Goal: Task Accomplishment & Management: Complete application form

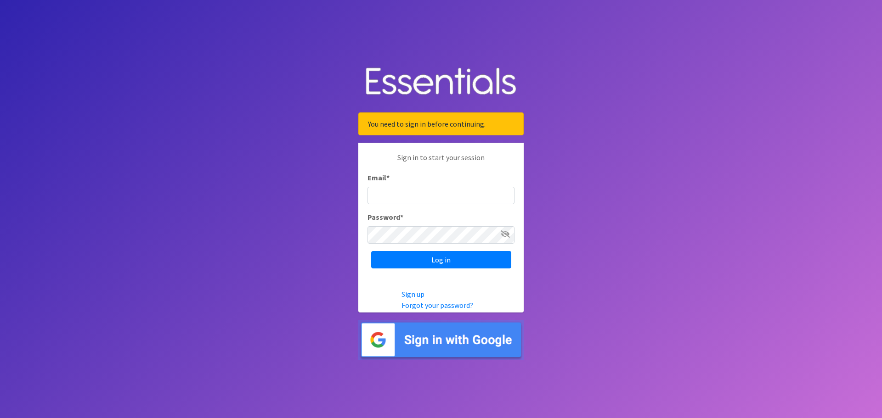
drag, startPoint x: 0, startPoint y: 0, endPoint x: 406, endPoint y: 197, distance: 451.3
click at [406, 197] on input "Email *" at bounding box center [440, 195] width 147 height 17
type input "[PERSON_NAME][EMAIL_ADDRESS][PERSON_NAME][PERSON_NAME][DOMAIN_NAME]"
click at [371, 251] on input "Log in" at bounding box center [441, 259] width 140 height 17
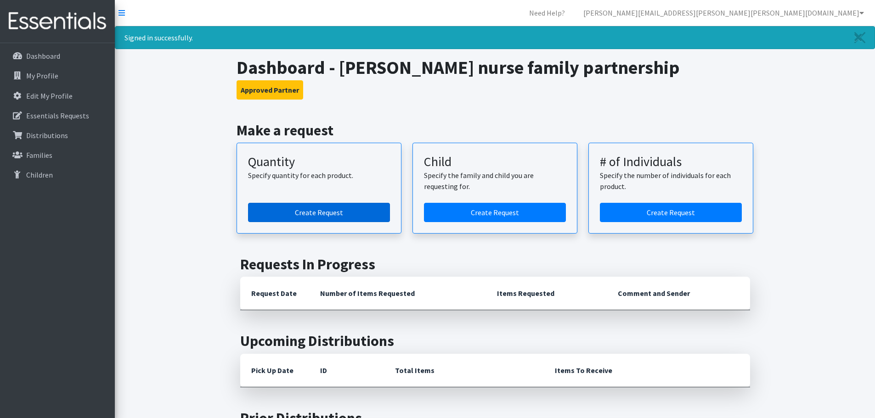
click at [350, 222] on link "Create Request" at bounding box center [319, 212] width 142 height 19
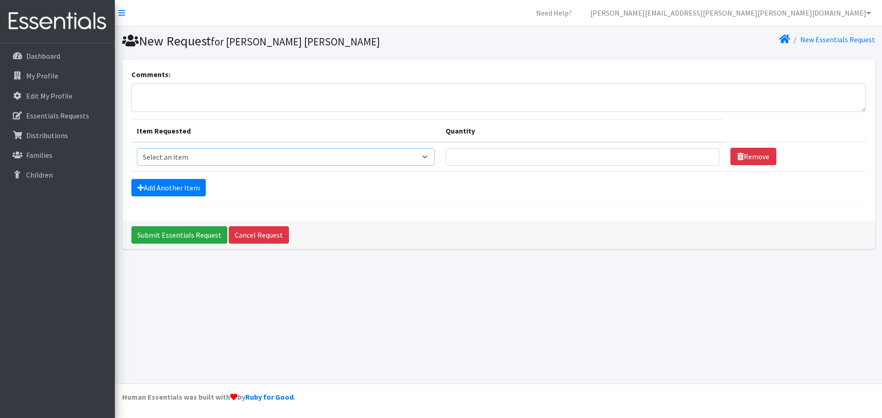
click at [259, 155] on select "Select an item Diaper (Size 2) Diaper (Size 3) Diaper (Size 4) Diaper (Size 5) …" at bounding box center [286, 156] width 298 height 17
select select "2960"
click at [137, 148] on select "Select an item Diaper (Size 2) Diaper (Size 3) Diaper (Size 4) Diaper (Size 5) …" at bounding box center [286, 156] width 298 height 17
click at [513, 159] on input "Quantity" at bounding box center [582, 156] width 274 height 17
type input "400"
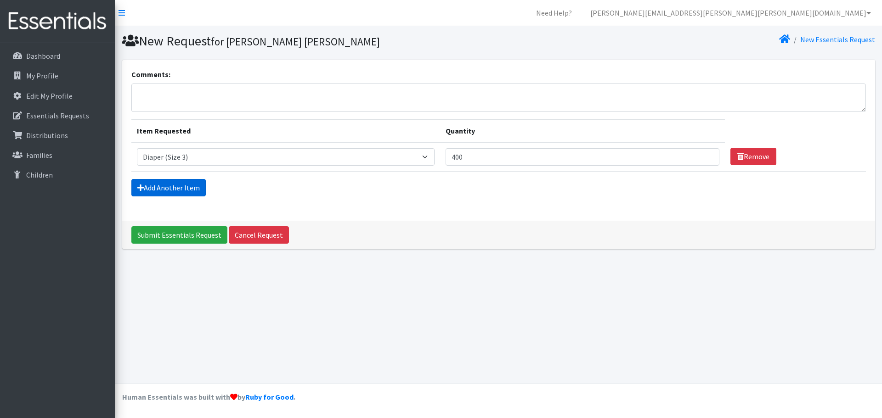
click at [185, 184] on link "Add Another Item" at bounding box center [168, 187] width 74 height 17
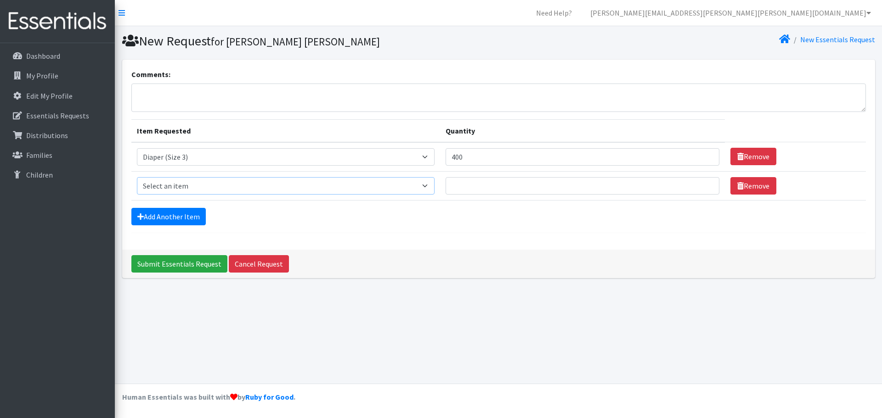
drag, startPoint x: 188, startPoint y: 180, endPoint x: 186, endPoint y: 184, distance: 4.8
click at [188, 180] on select "Select an item Diaper (Size 2) Diaper (Size 3) Diaper (Size 4) Diaper (Size 5) …" at bounding box center [286, 185] width 298 height 17
select select "2930"
click at [137, 177] on select "Select an item Diaper (Size 2) Diaper (Size 3) Diaper (Size 4) Diaper (Size 5) …" at bounding box center [286, 185] width 298 height 17
click at [461, 176] on td "Quantity" at bounding box center [582, 185] width 285 height 29
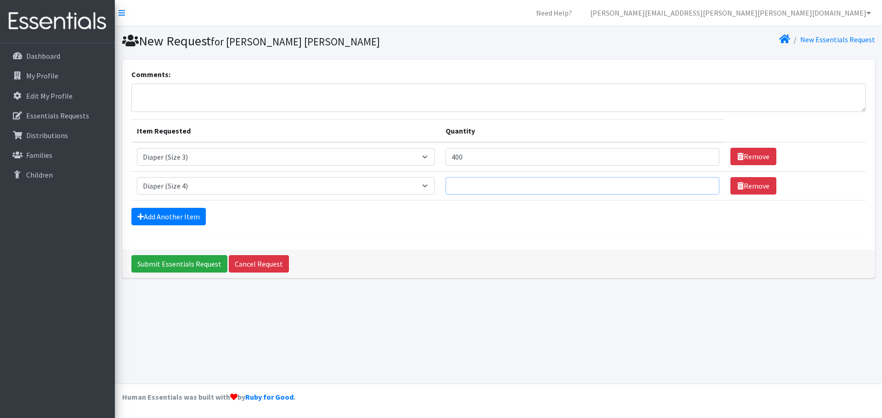
click at [461, 180] on input "Quantity" at bounding box center [582, 185] width 274 height 17
type input "400"
click at [187, 217] on link "Add Another Item" at bounding box center [168, 216] width 74 height 17
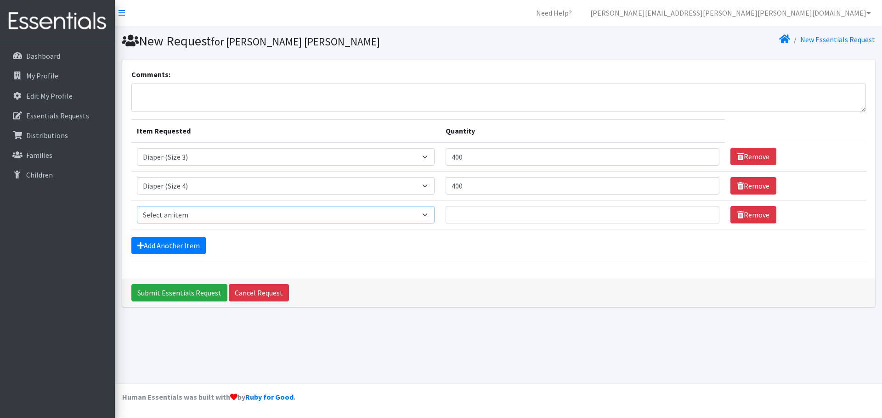
click at [195, 220] on select "Select an item Diaper (Size 2) Diaper (Size 3) Diaper (Size 4) Diaper (Size 5) …" at bounding box center [286, 214] width 298 height 17
select select "2961"
click at [137, 206] on select "Select an item Diaper (Size 2) Diaper (Size 3) Diaper (Size 4) Diaper (Size 5) …" at bounding box center [286, 214] width 298 height 17
click at [494, 208] on input "Quantity" at bounding box center [582, 214] width 274 height 17
type input "500"
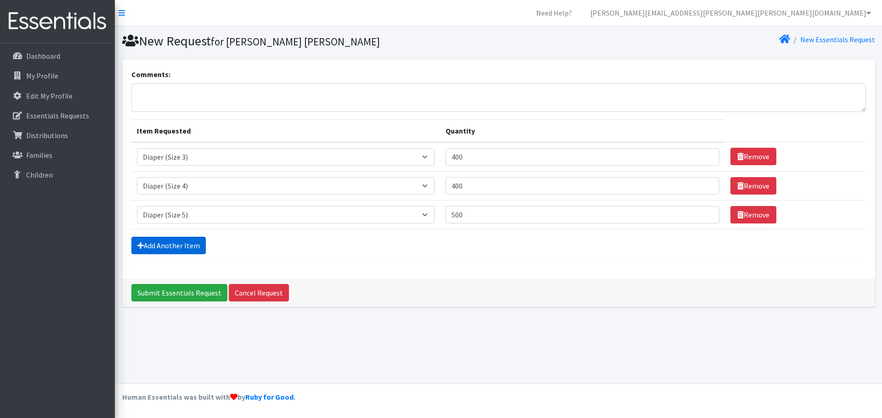
click at [191, 246] on link "Add Another Item" at bounding box center [168, 245] width 74 height 17
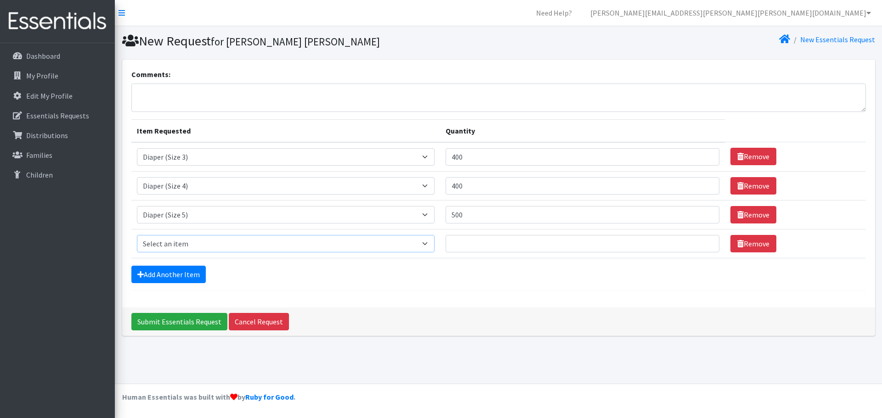
click at [204, 238] on select "Select an item Diaper (Size 2) Diaper (Size 3) Diaper (Size 4) Diaper (Size 5) …" at bounding box center [286, 243] width 298 height 17
select select "2950"
click at [137, 235] on select "Select an item Diaper (Size 2) Diaper (Size 3) Diaper (Size 4) Diaper (Size 5) …" at bounding box center [286, 243] width 298 height 17
click at [474, 242] on input "Quantity" at bounding box center [582, 243] width 274 height 17
type input "500"
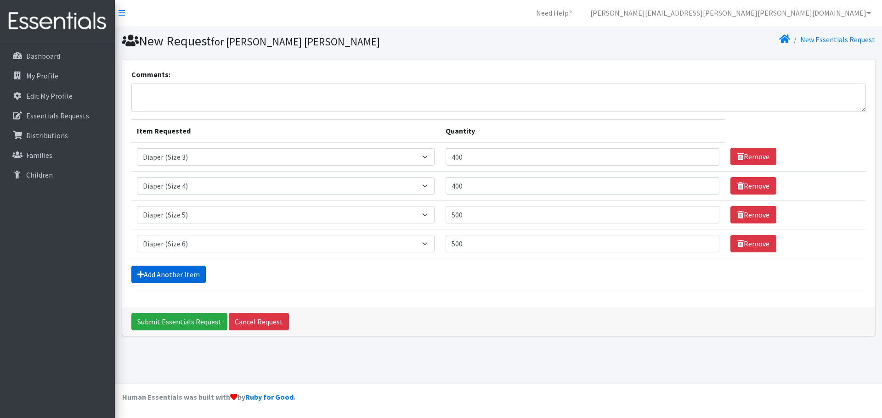
click at [191, 271] on link "Add Another Item" at bounding box center [168, 274] width 74 height 17
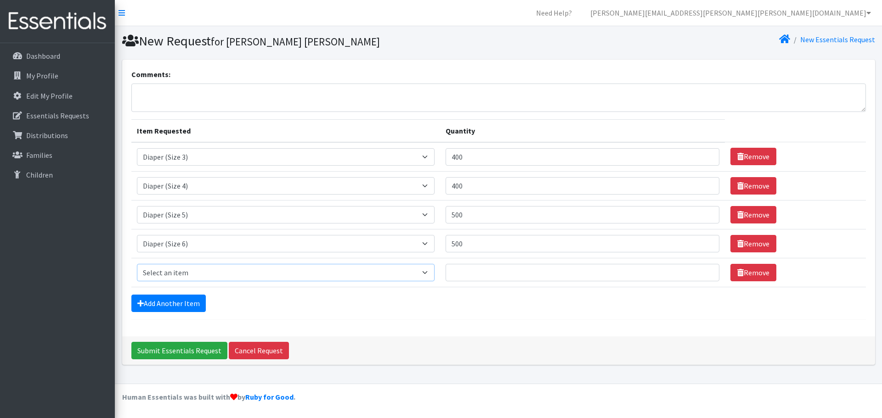
click at [190, 271] on select "Select an item Diaper (Size 2) Diaper (Size 3) Diaper (Size 4) Diaper (Size 5) …" at bounding box center [286, 272] width 298 height 17
select select "2937"
click at [137, 264] on select "Select an item Diaper (Size 2) Diaper (Size 3) Diaper (Size 4) Diaper (Size 5) …" at bounding box center [286, 272] width 298 height 17
click at [468, 275] on input "Quantity" at bounding box center [582, 272] width 274 height 17
click at [250, 273] on select "Select an item Diaper (Size 2) Diaper (Size 3) Diaper (Size 4) Diaper (Size 5) …" at bounding box center [286, 272] width 298 height 17
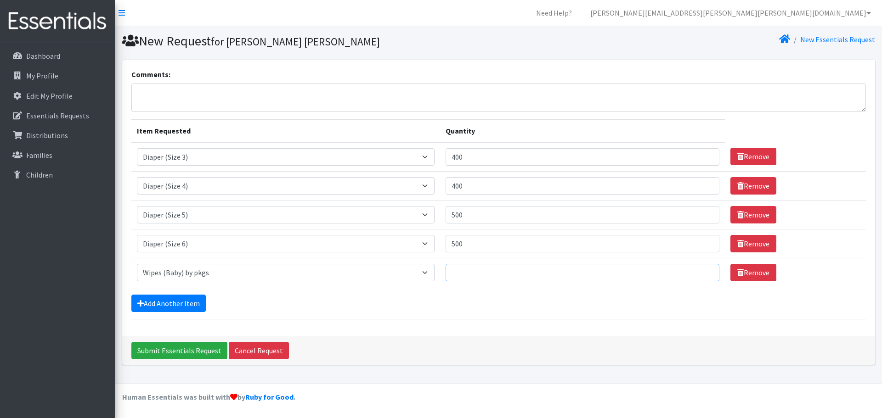
click at [530, 269] on input "Quantity" at bounding box center [582, 272] width 274 height 17
type input "144"
click at [192, 348] on input "Submit Essentials Request" at bounding box center [179, 350] width 96 height 17
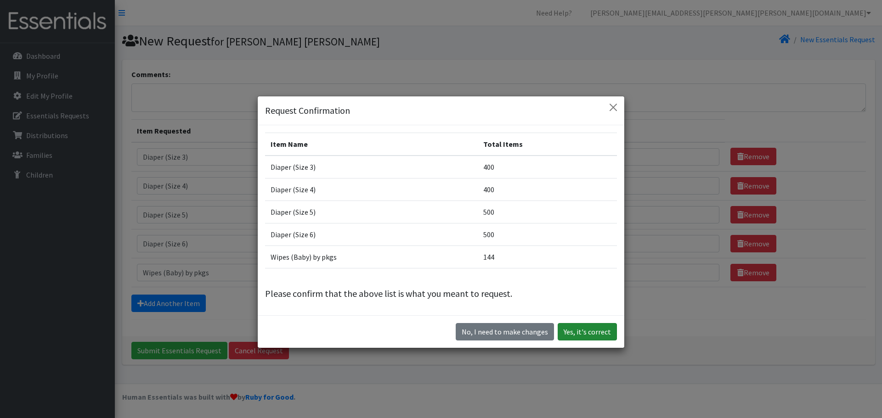
click at [582, 327] on button "Yes, it's correct" at bounding box center [587, 331] width 59 height 17
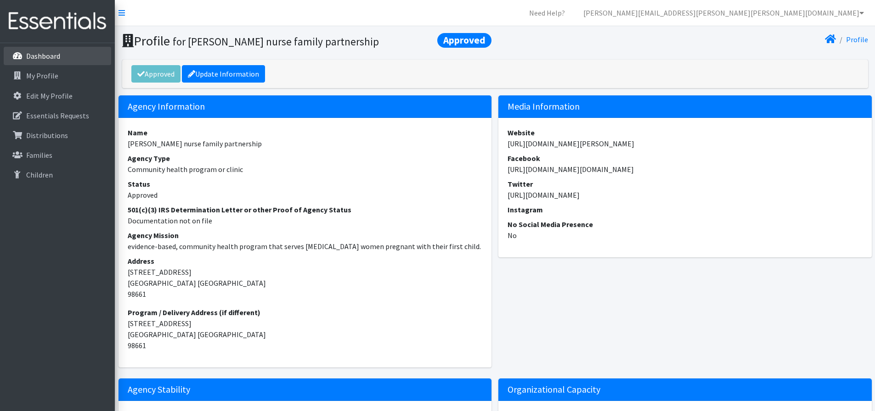
click at [72, 56] on link "Dashboard" at bounding box center [57, 56] width 107 height 18
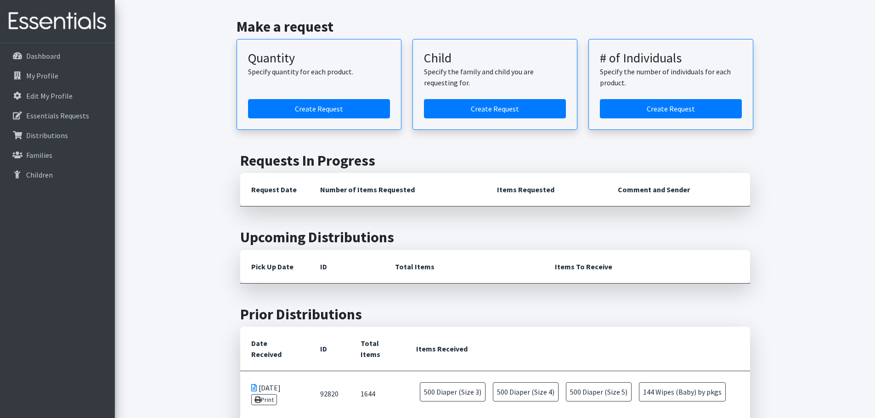
scroll to position [46, 0]
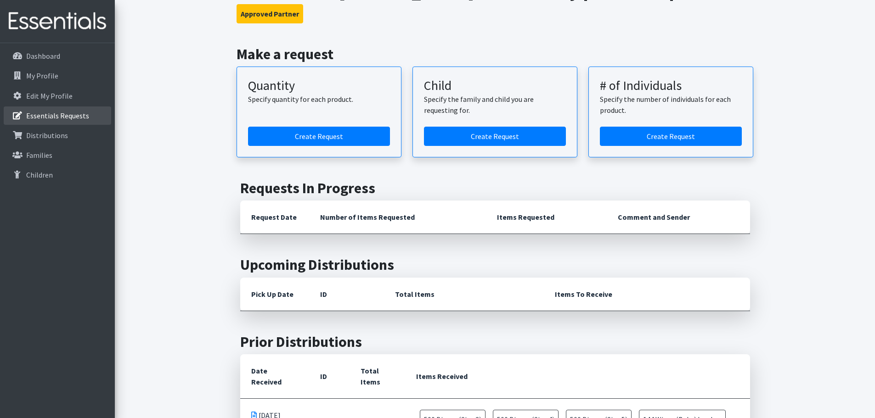
click at [55, 113] on p "Essentials Requests" at bounding box center [57, 115] width 63 height 9
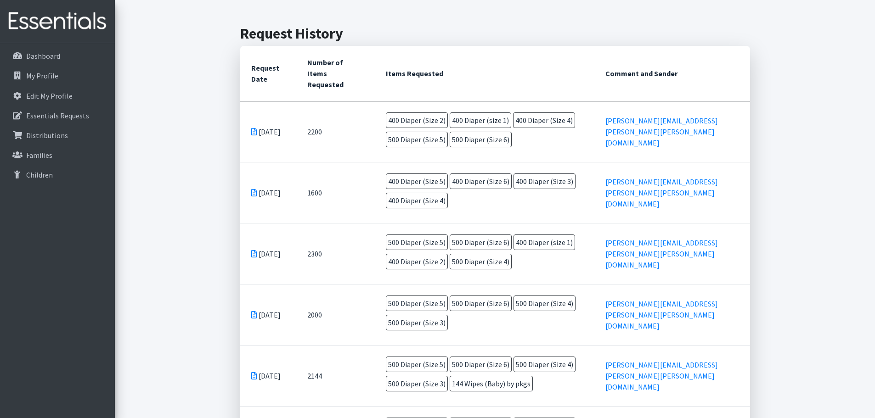
scroll to position [230, 0]
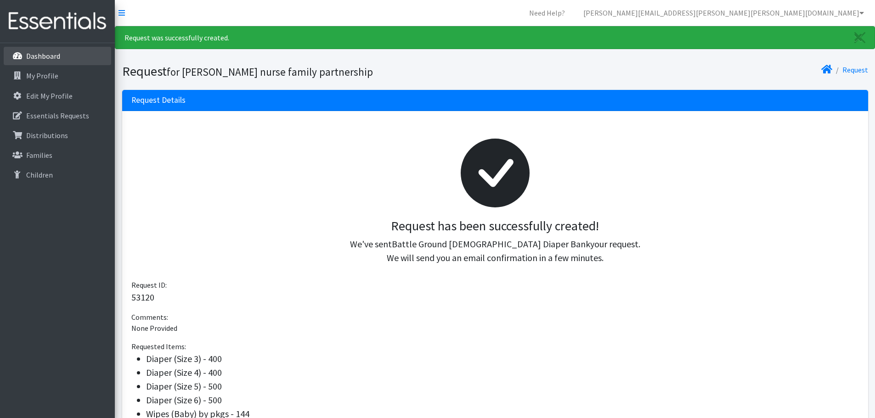
click at [70, 56] on link "Dashboard" at bounding box center [57, 56] width 107 height 18
